Goal: Task Accomplishment & Management: Use online tool/utility

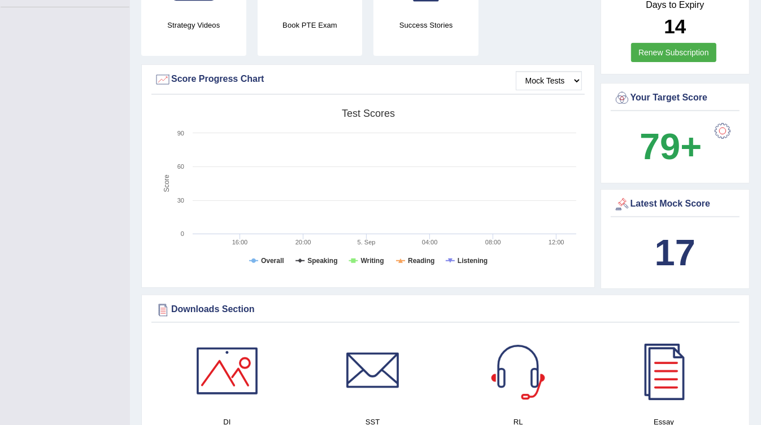
scroll to position [37, 0]
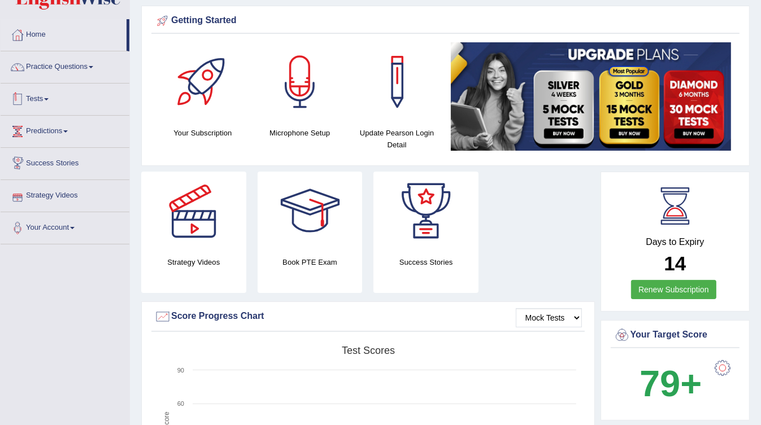
click at [43, 104] on link "Tests" at bounding box center [65, 98] width 129 height 28
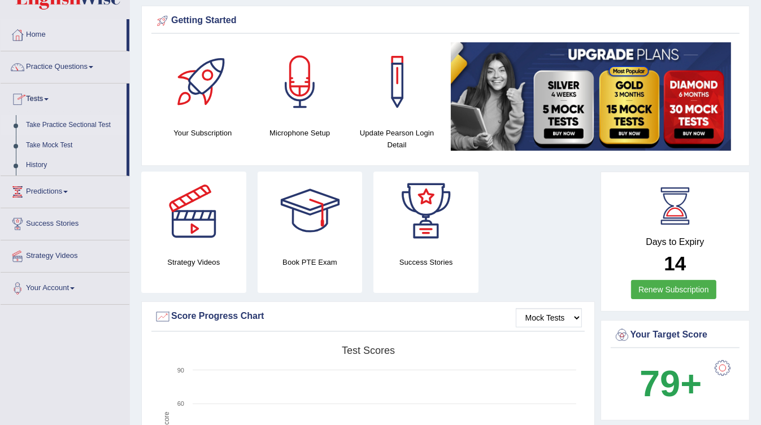
click at [80, 128] on link "Take Practice Sectional Test" at bounding box center [74, 125] width 106 height 20
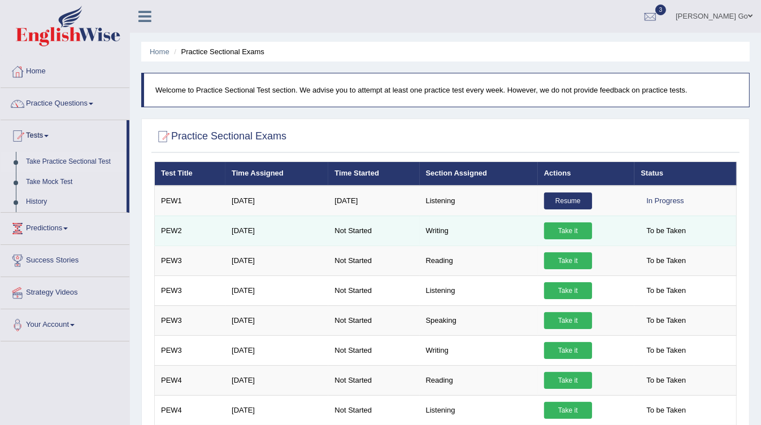
click at [569, 233] on link "Take it" at bounding box center [568, 230] width 48 height 17
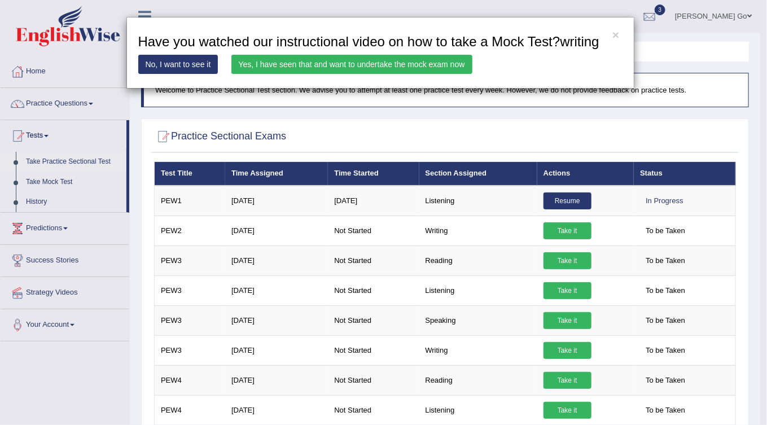
click at [320, 64] on link "Yes, I have seen that and want to undertake the mock exam now" at bounding box center [352, 64] width 241 height 19
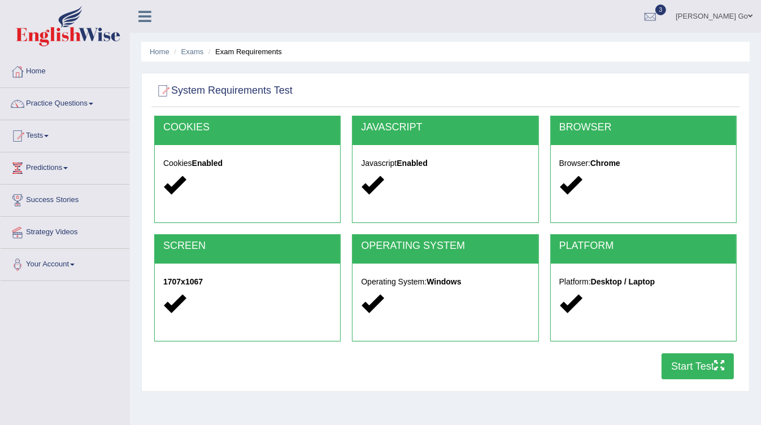
click at [708, 367] on button "Start Test" at bounding box center [697, 367] width 72 height 26
